Goal: Transaction & Acquisition: Purchase product/service

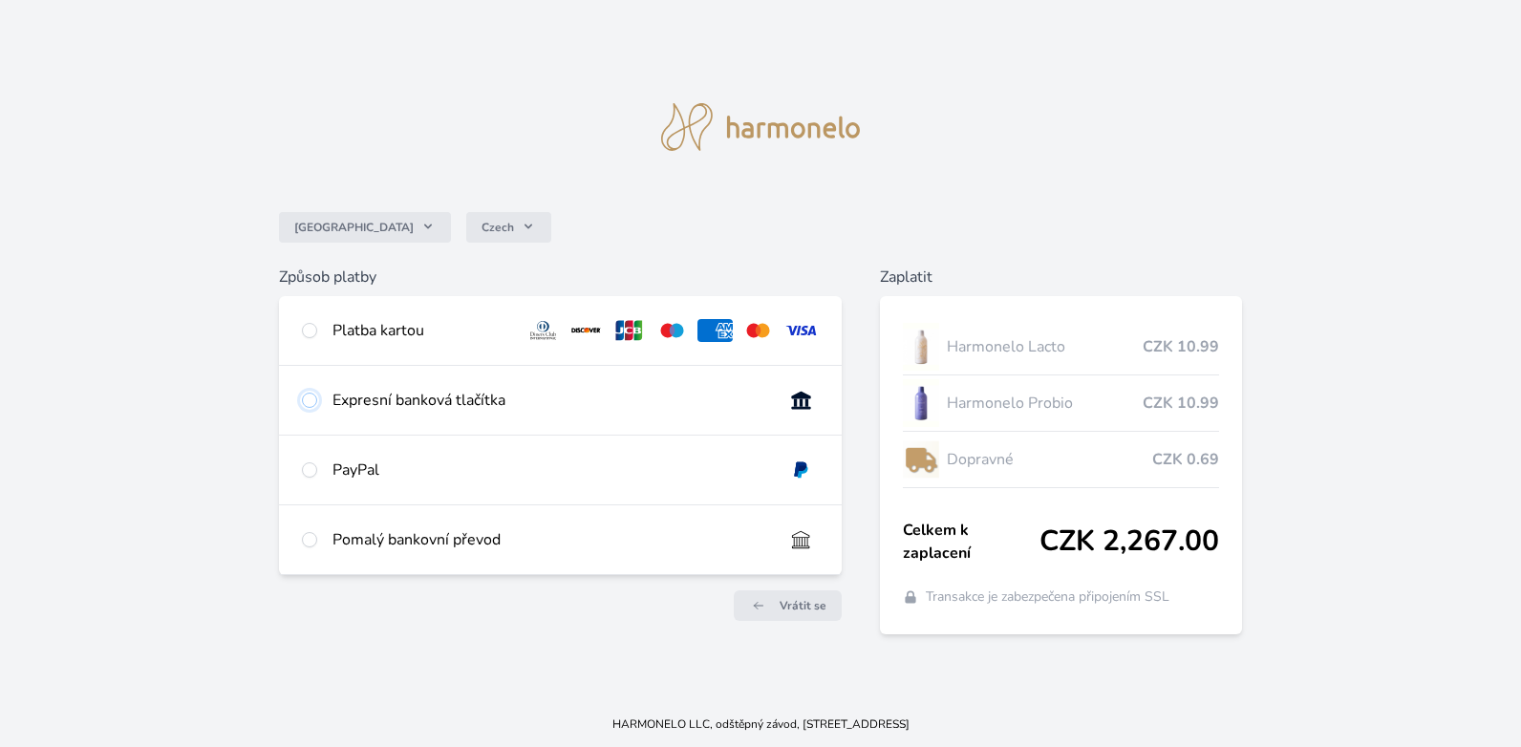
click at [308, 404] on input "radio" at bounding box center [309, 400] width 15 height 15
radio input "true"
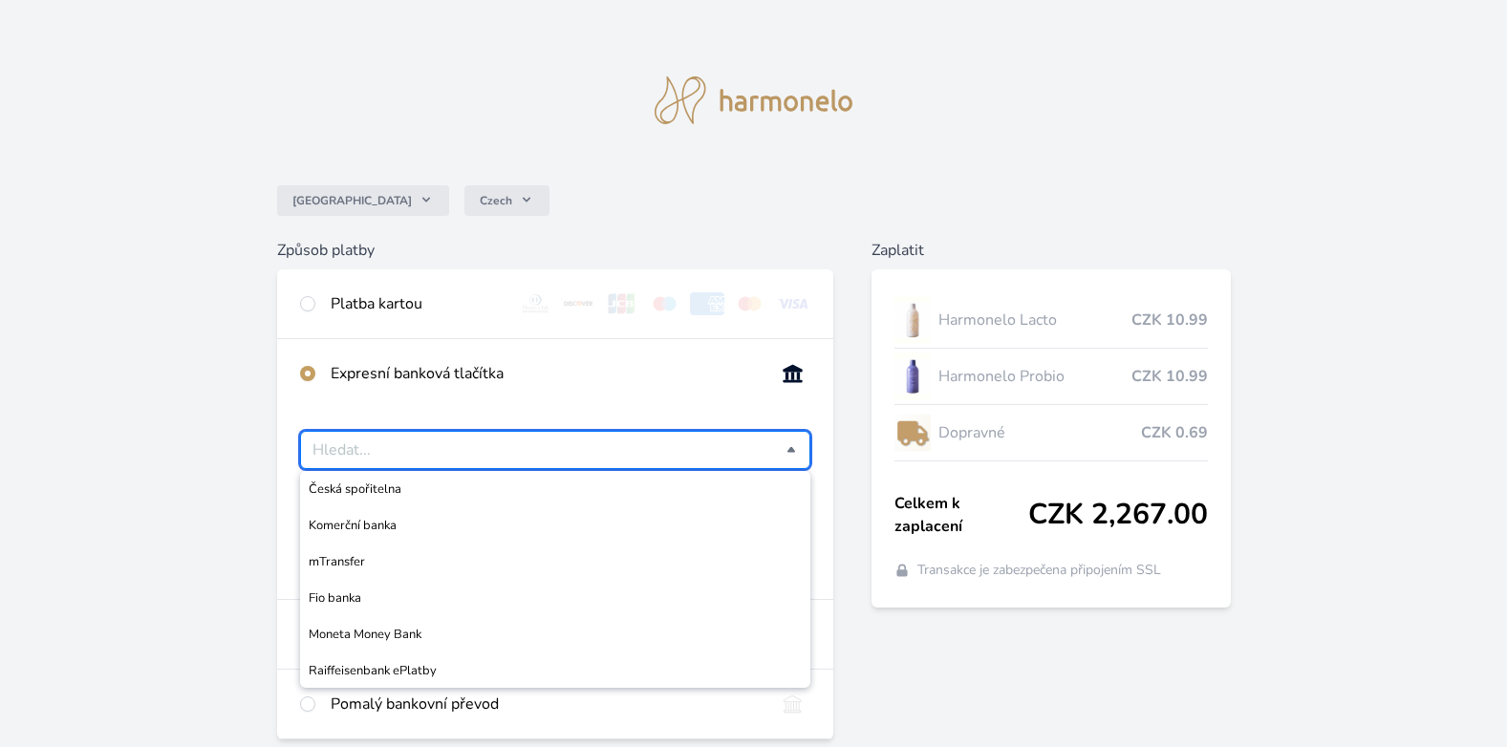
click at [785, 454] on input "Česká spořitelna Komerční banka mTransfer Fio banka Moneta Money Bank Raiffeise…" at bounding box center [549, 450] width 475 height 23
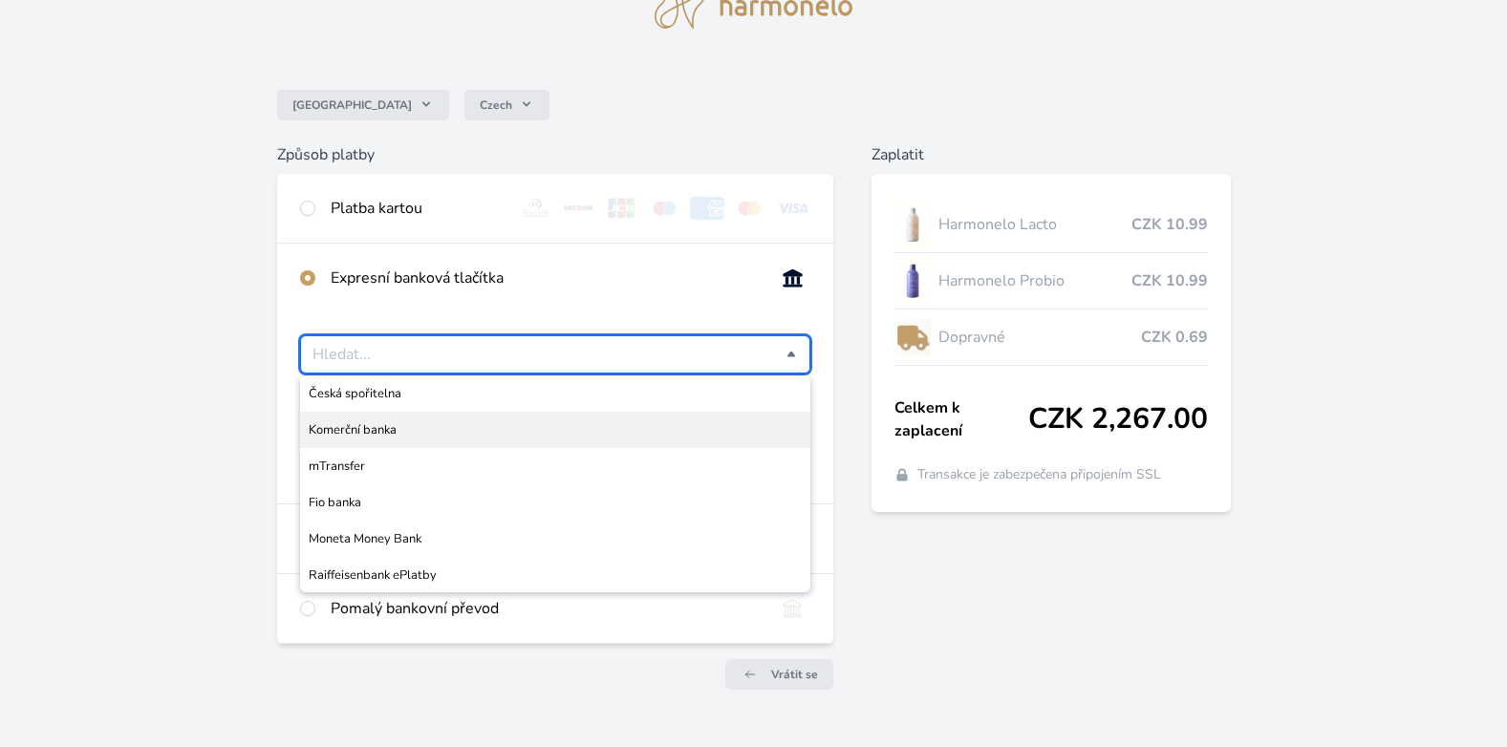
scroll to position [138, 0]
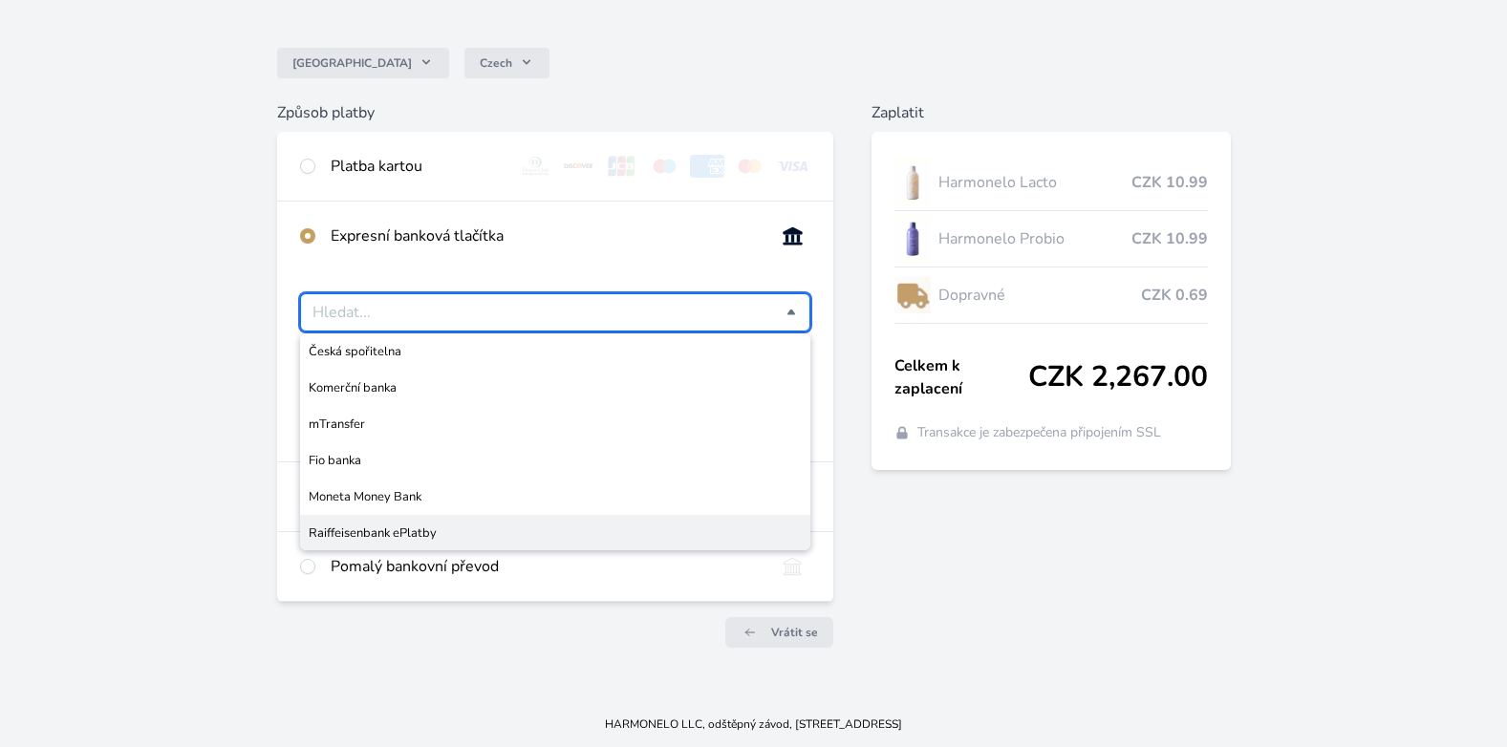
click at [359, 580] on div "Pomalý bankovní převod" at bounding box center [555, 566] width 557 height 69
radio input "false"
radio input "true"
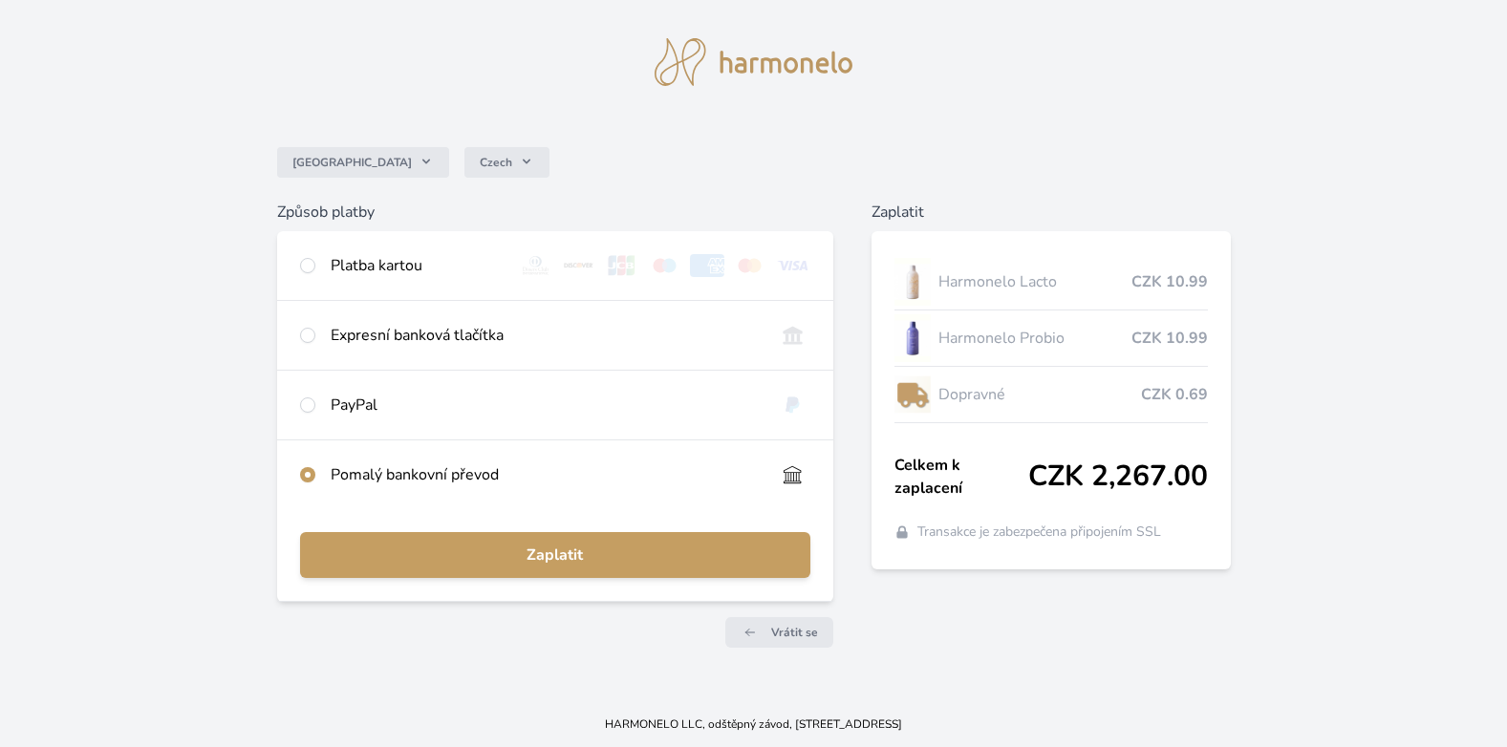
scroll to position [38, 0]
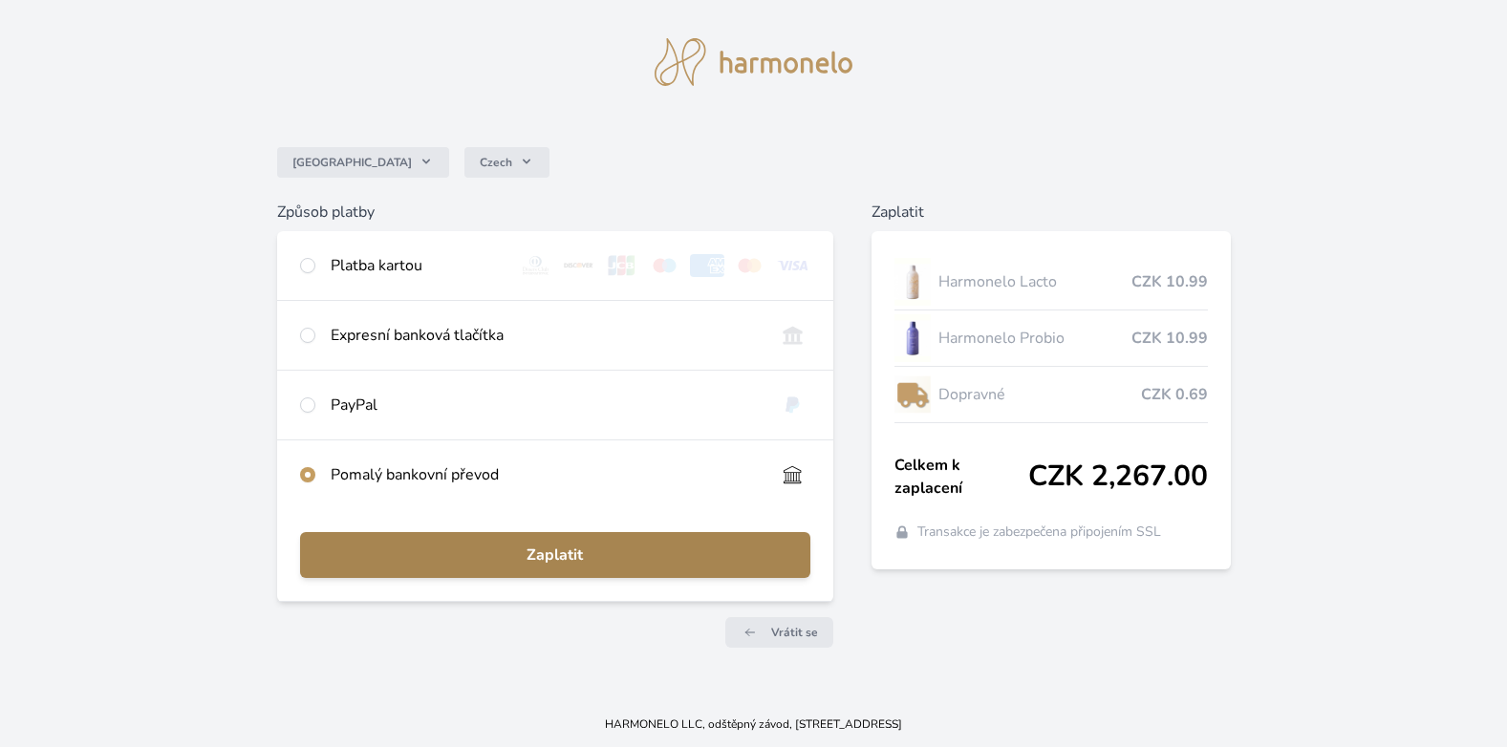
click at [539, 561] on span "Zaplatit" at bounding box center [555, 555] width 481 height 23
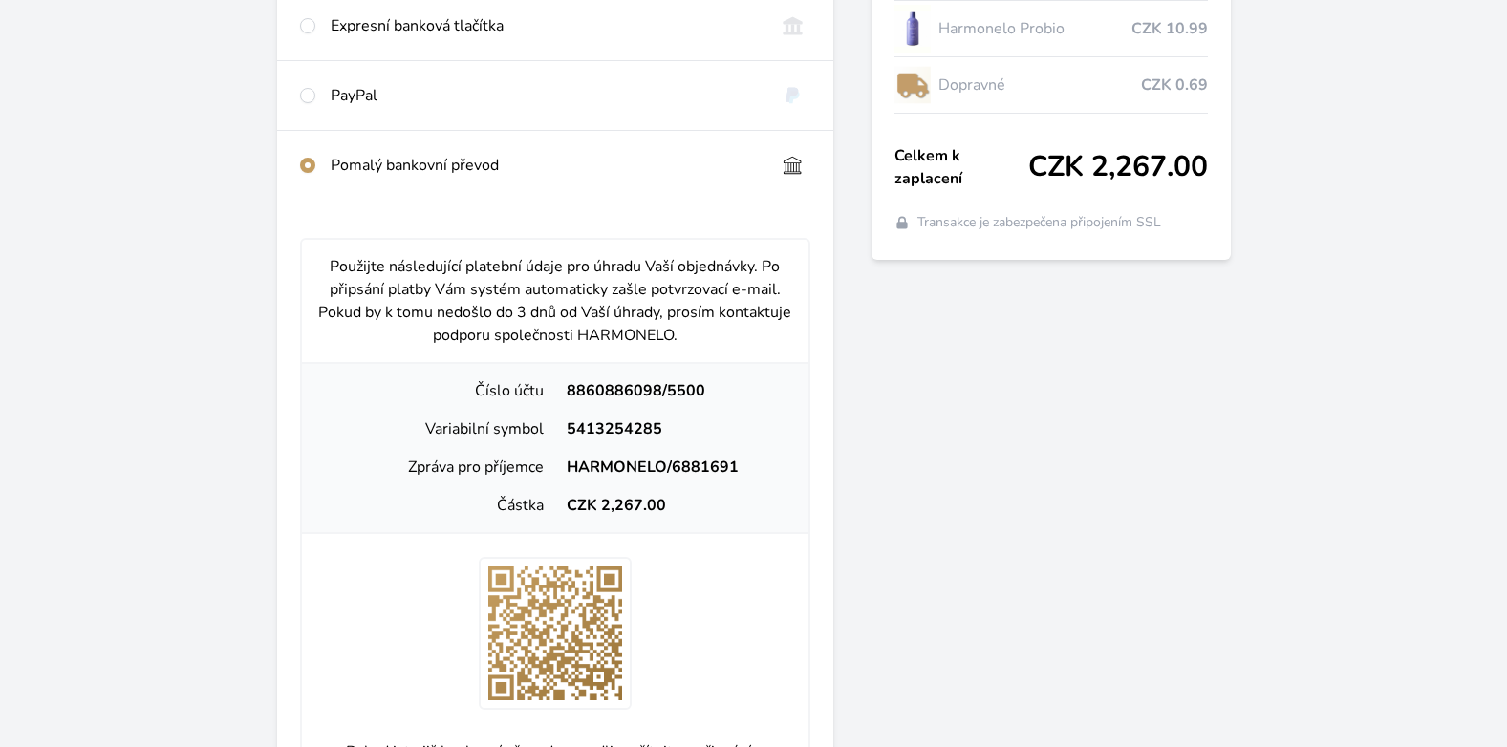
scroll to position [252, 0]
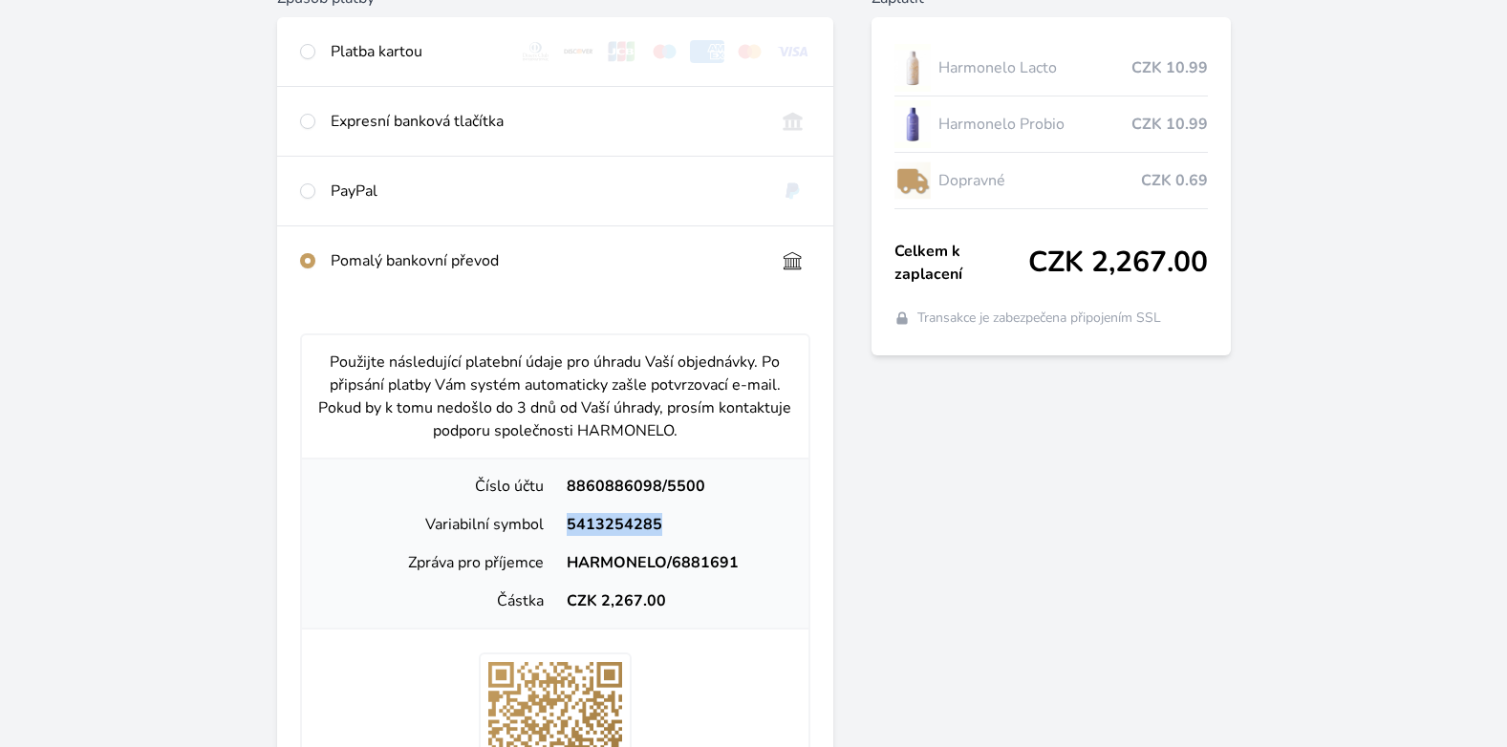
drag, startPoint x: 660, startPoint y: 523, endPoint x: 569, endPoint y: 523, distance: 91.7
click at [569, 523] on div "5413254285" at bounding box center [674, 524] width 238 height 23
copy div "5413254285"
drag, startPoint x: 736, startPoint y: 561, endPoint x: 569, endPoint y: 564, distance: 166.3
click at [569, 564] on div "HARMONELO/6881691" at bounding box center [674, 562] width 238 height 23
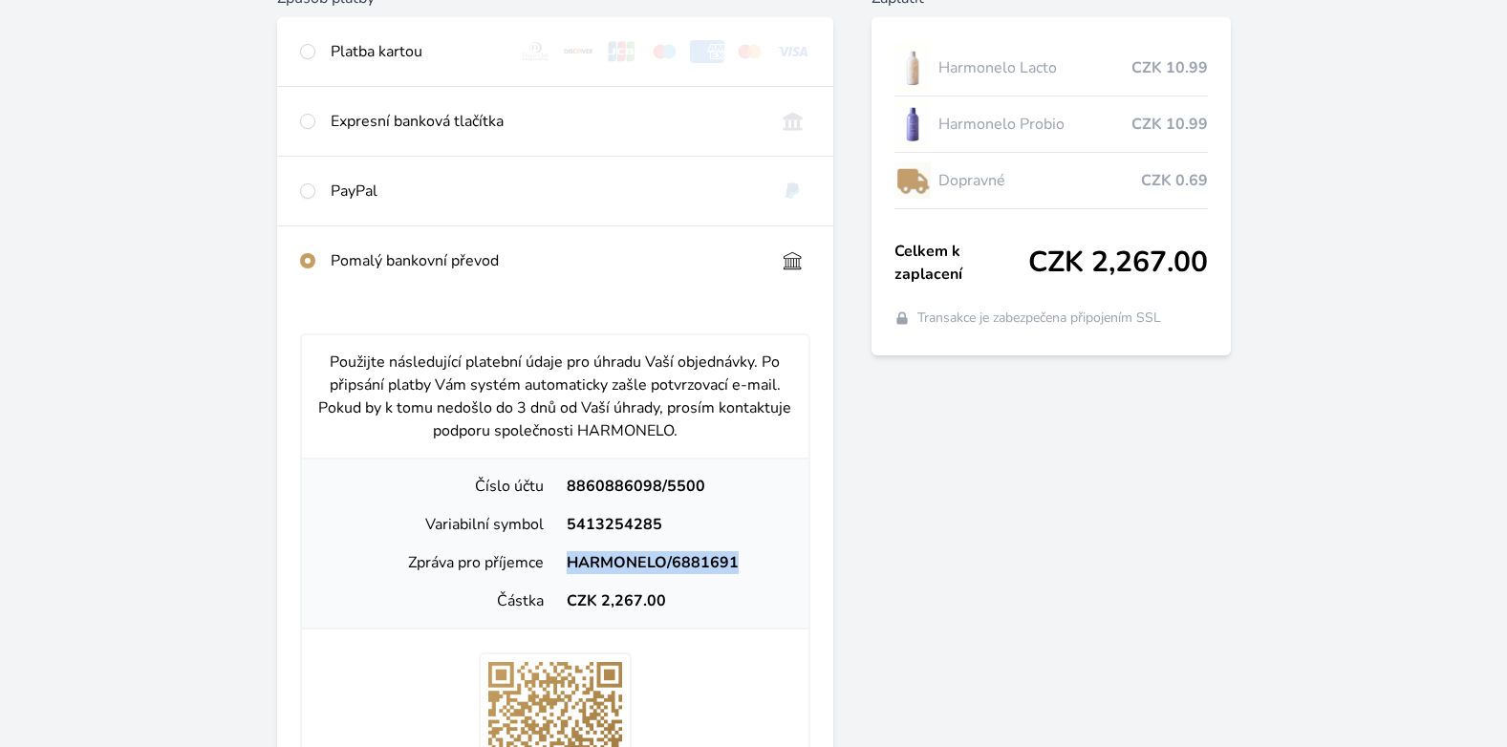
copy div "HARMONELO/6881691"
click at [823, 563] on div "Použijte následující platební údaje pro úhradu Vaší objednávky. Po připsání pla…" at bounding box center [555, 677] width 557 height 764
drag, startPoint x: 655, startPoint y: 526, endPoint x: 569, endPoint y: 526, distance: 86.0
click at [569, 526] on div "5413254285" at bounding box center [674, 524] width 238 height 23
copy div "5413254285"
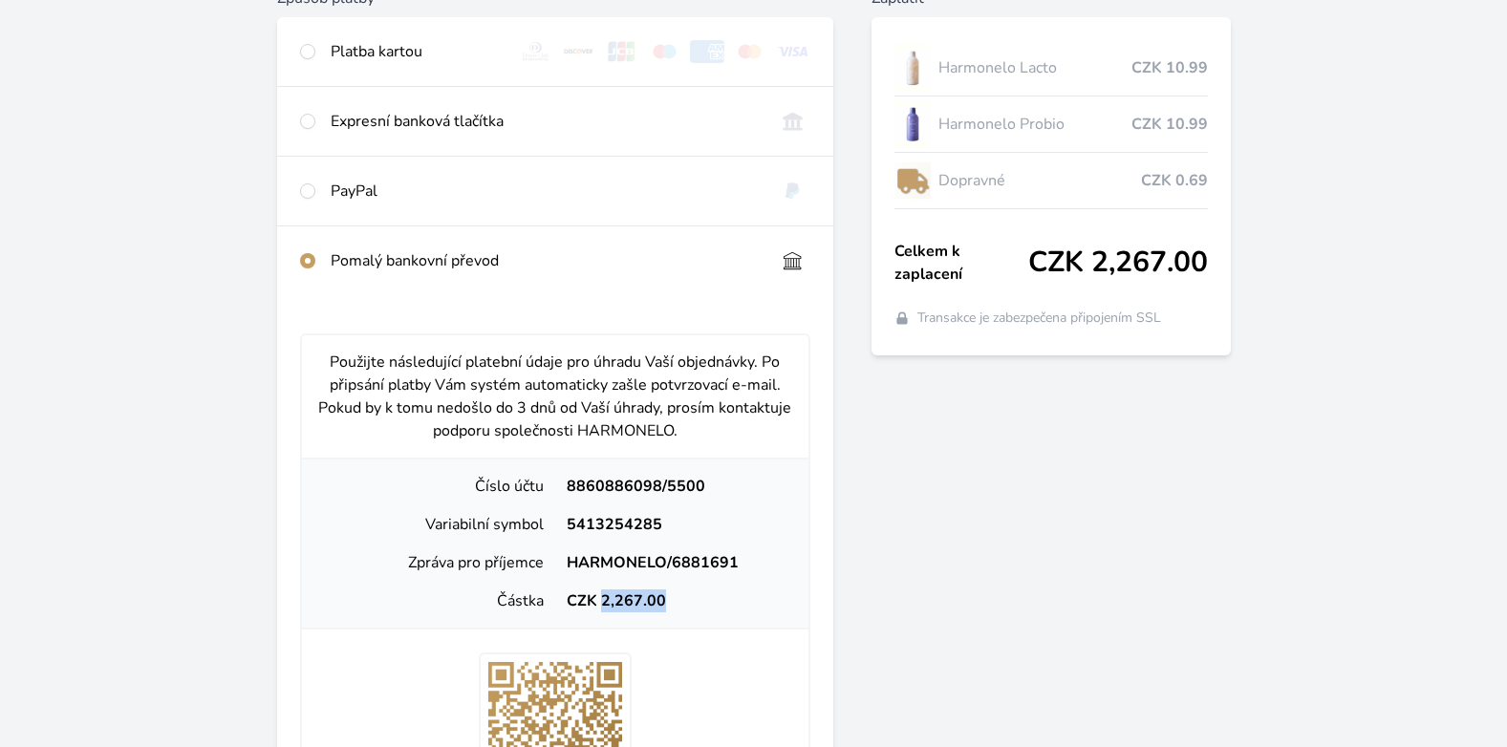
drag, startPoint x: 676, startPoint y: 605, endPoint x: 602, endPoint y: 605, distance: 73.6
click at [602, 605] on div "CZK 2,267.00" at bounding box center [674, 601] width 238 height 23
copy div "2,267.00"
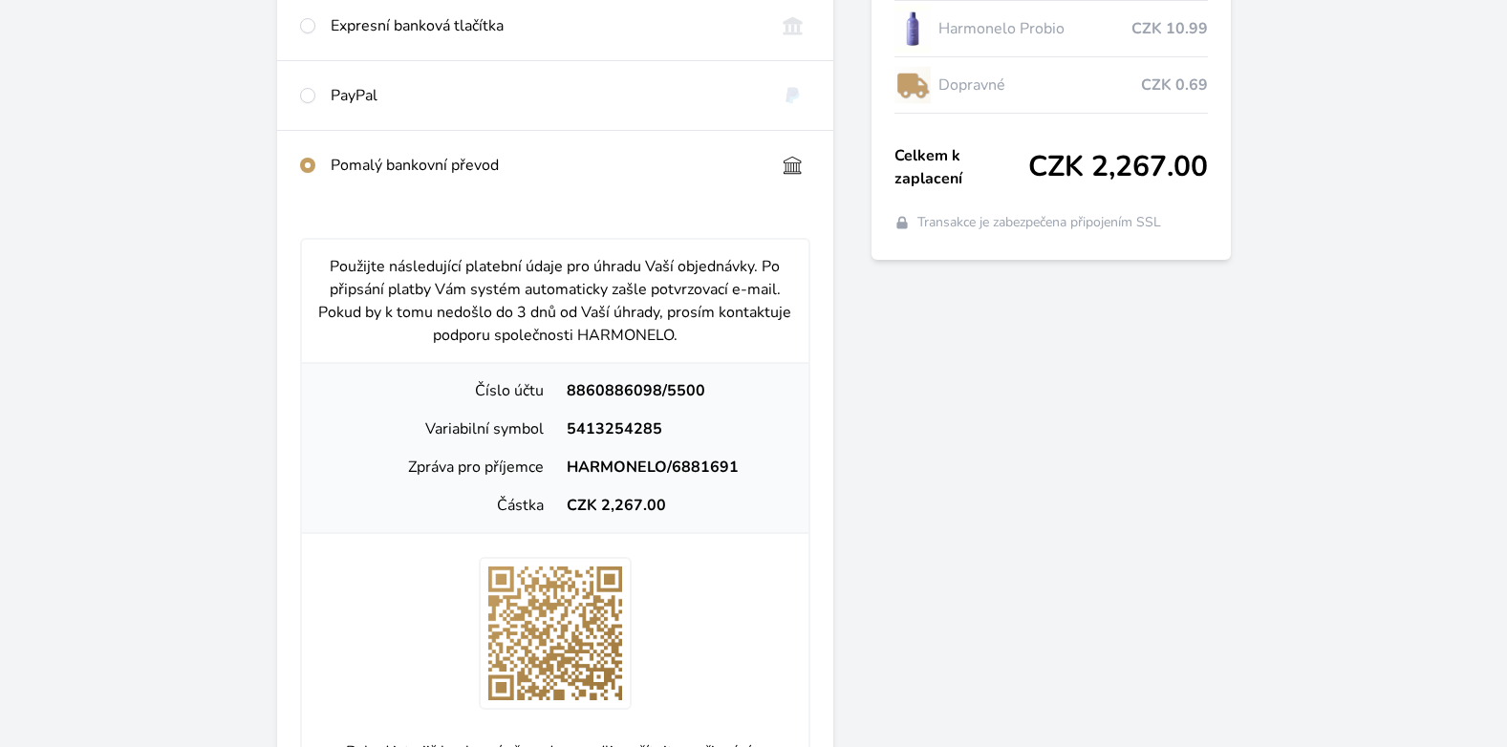
click at [710, 614] on div at bounding box center [555, 633] width 507 height 153
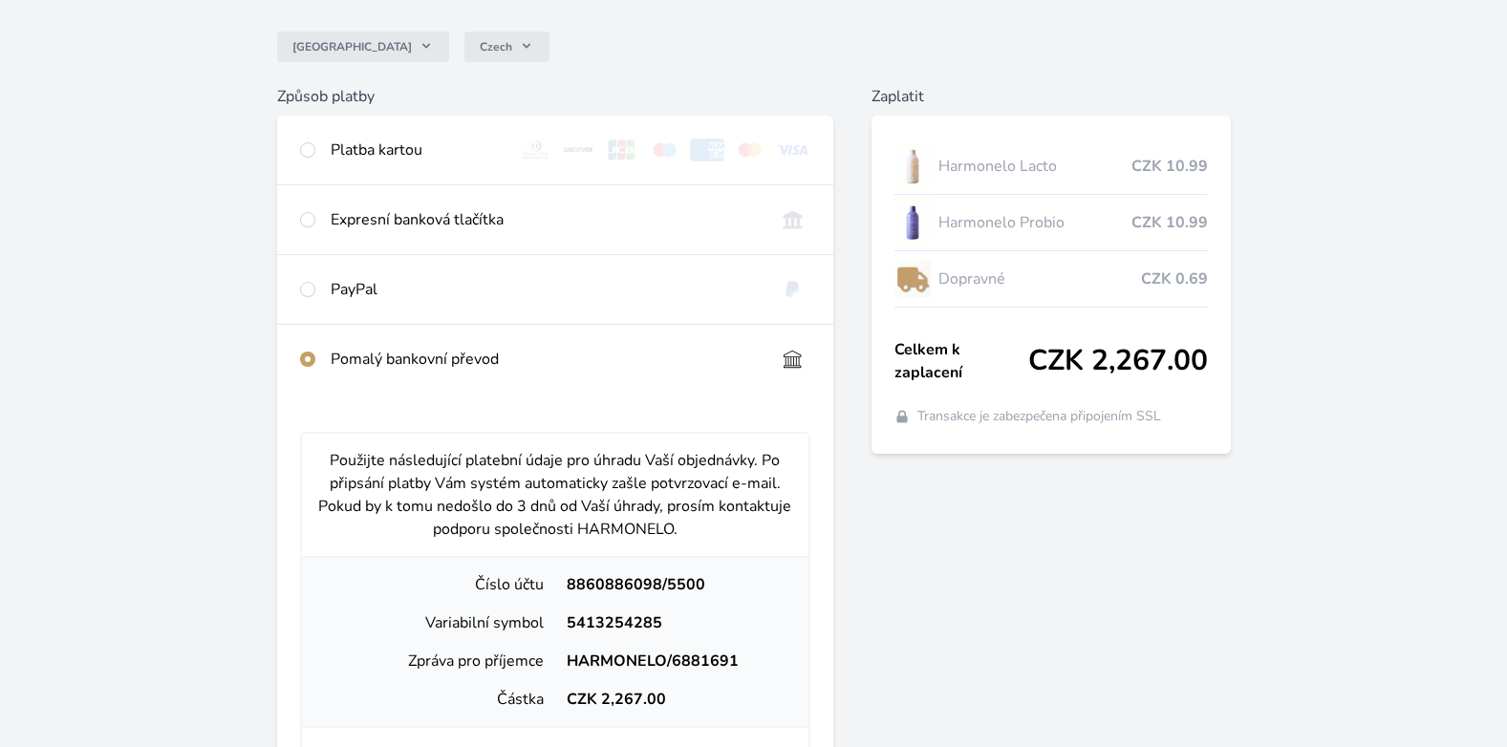
scroll to position [0, 0]
